Goal: Transaction & Acquisition: Book appointment/travel/reservation

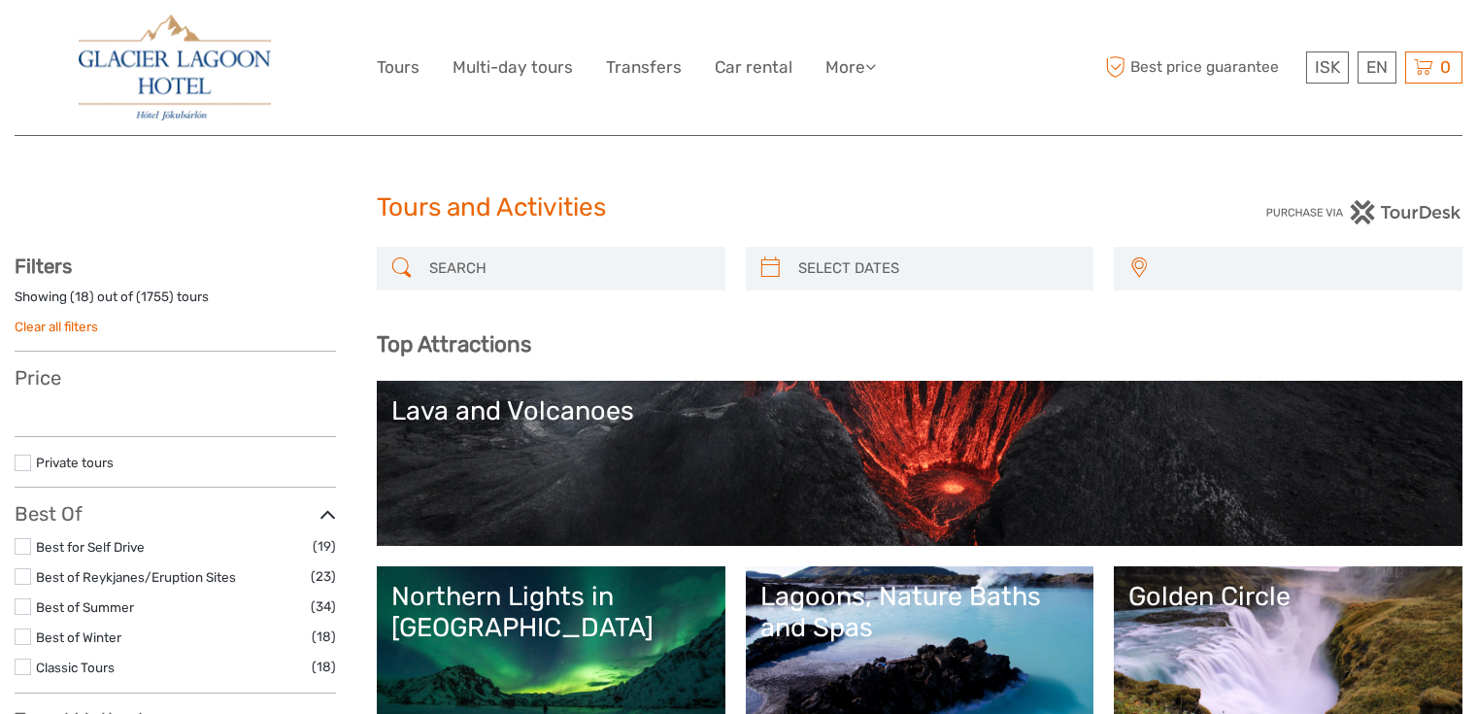
select select
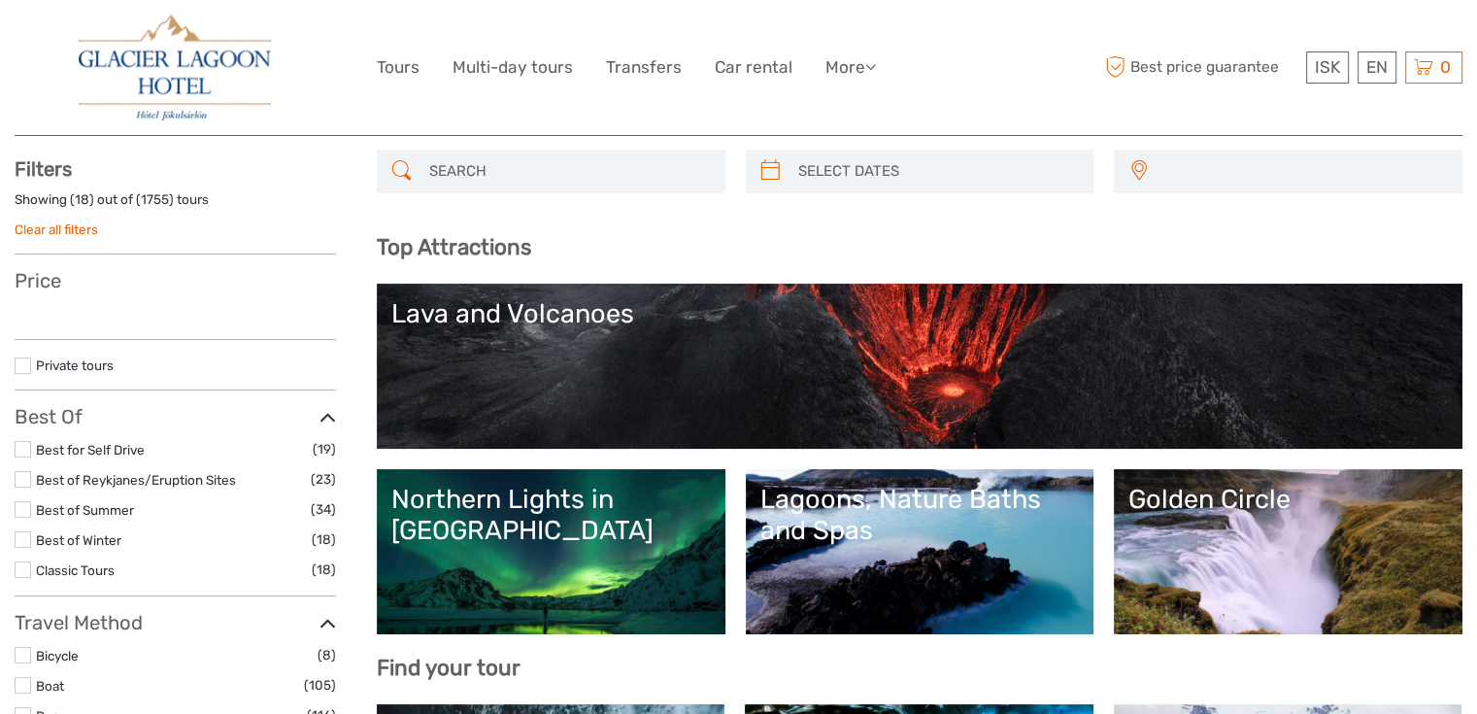
select select
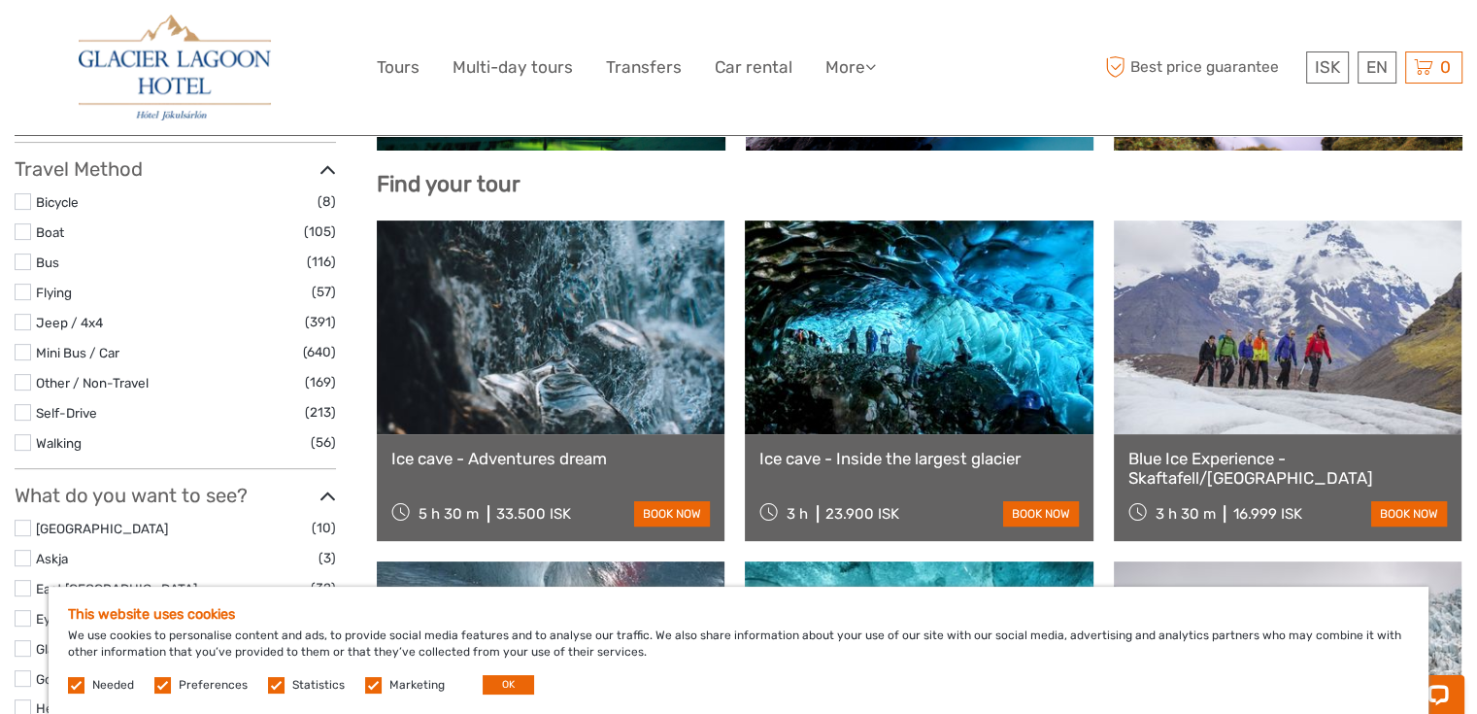
scroll to position [583, 0]
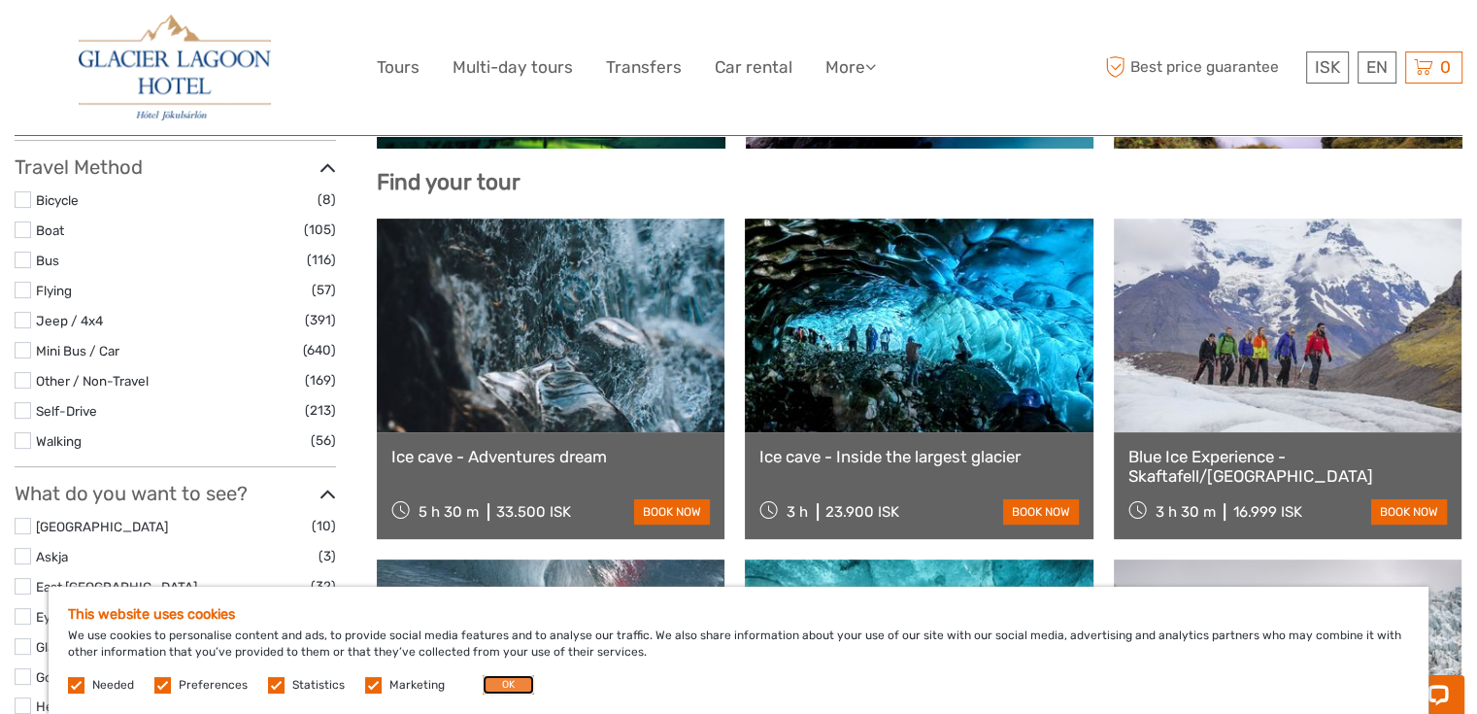
click at [502, 675] on button "OK" at bounding box center [508, 684] width 51 height 19
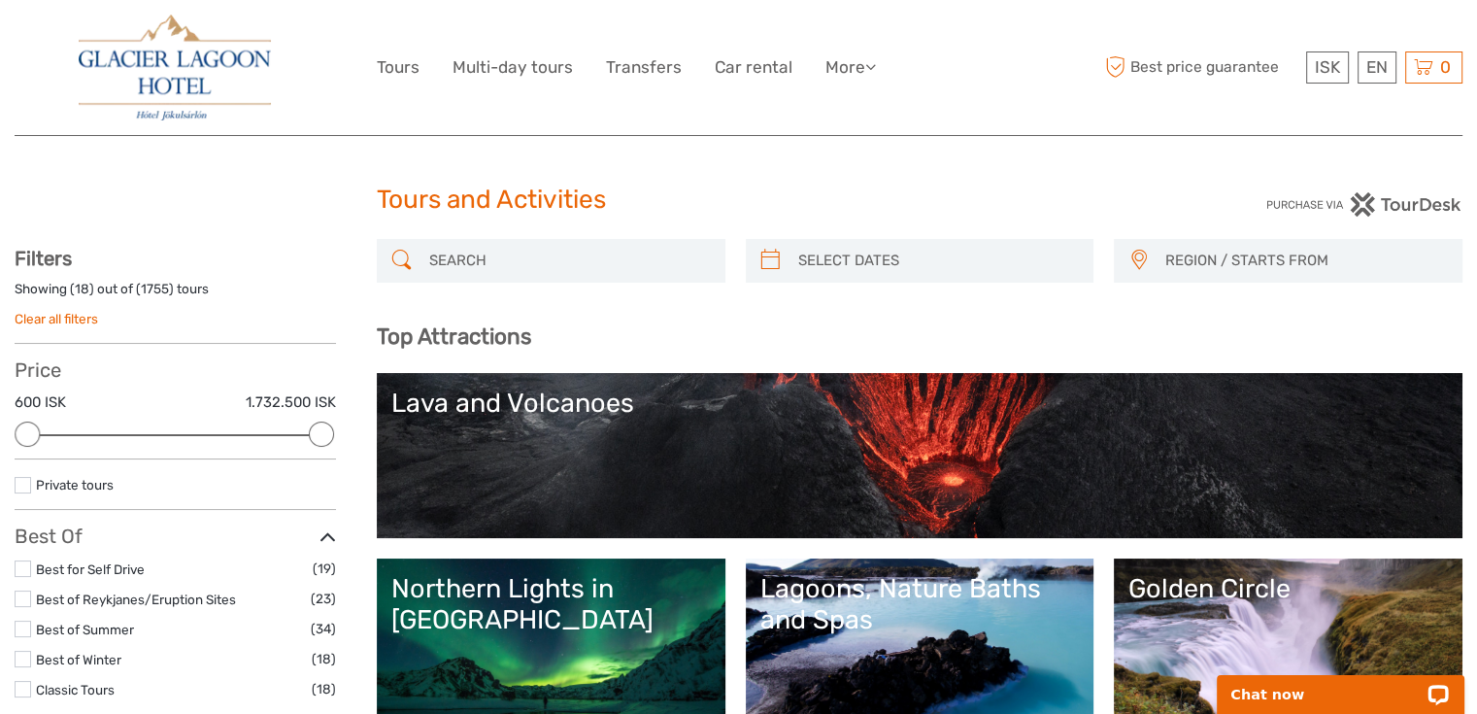
scroll to position [0, 0]
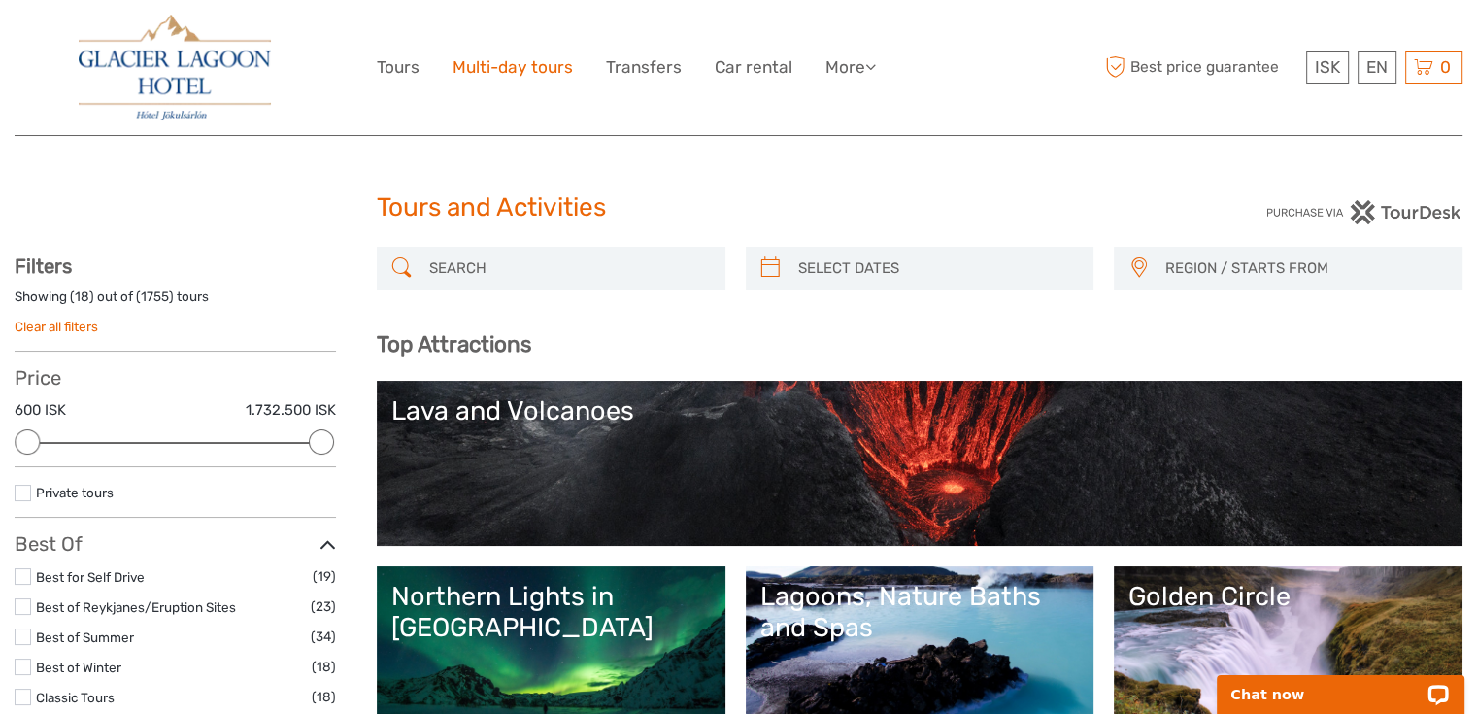
click at [530, 71] on link "Multi-day tours" at bounding box center [512, 67] width 120 height 28
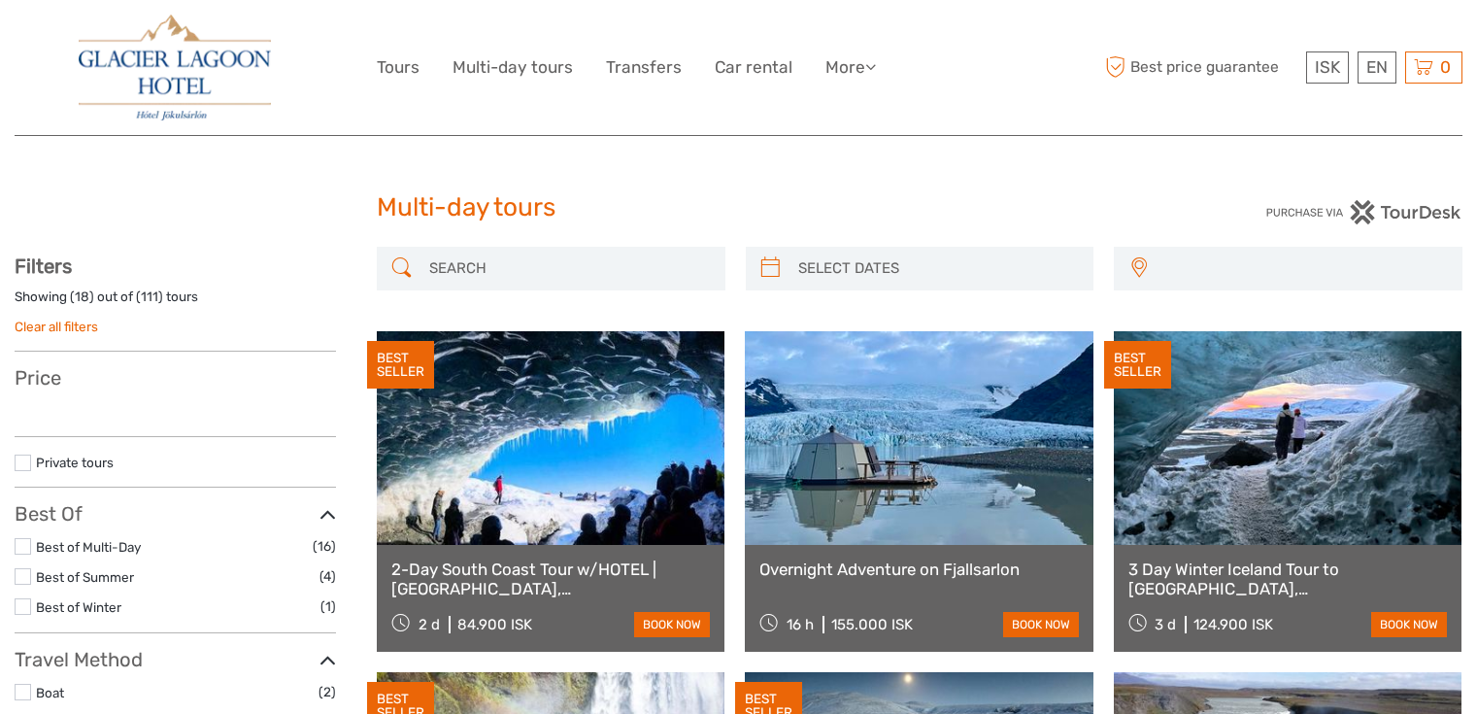
select select
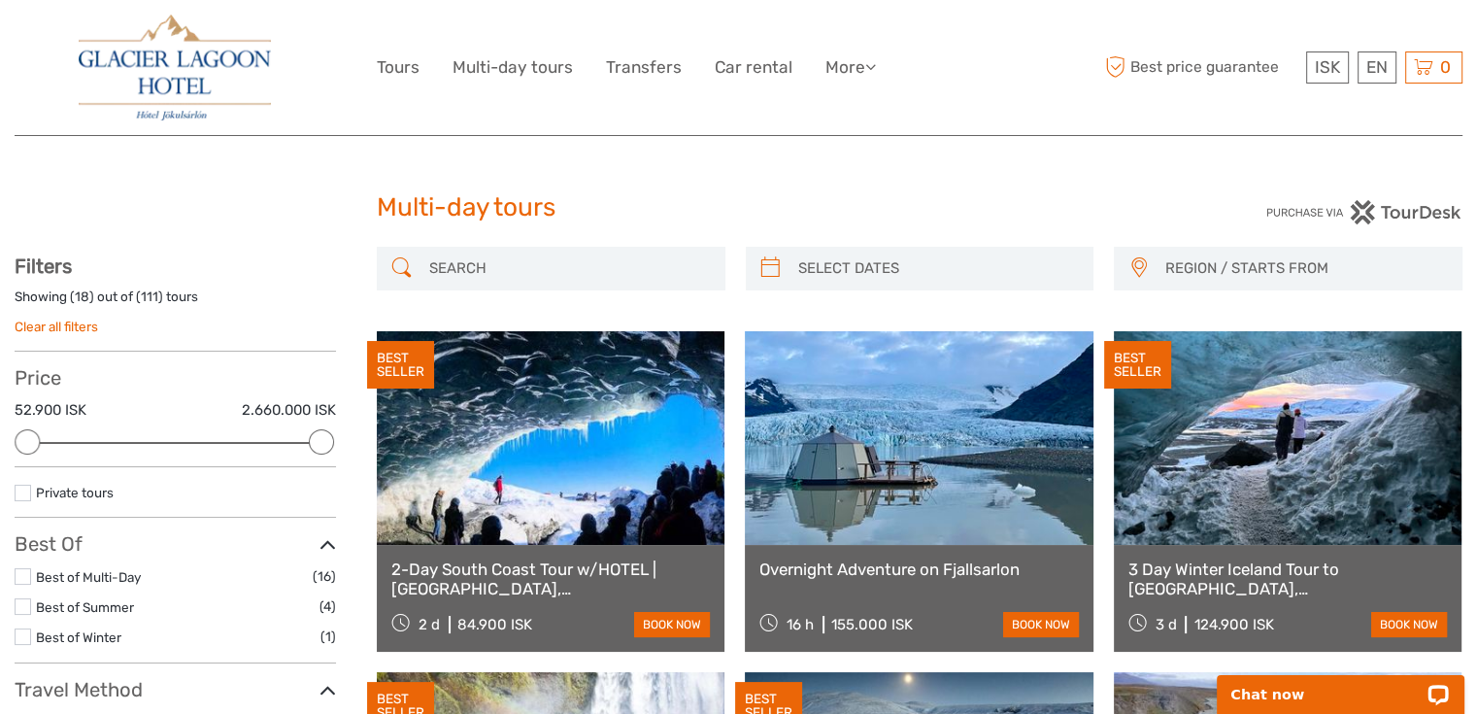
click at [872, 444] on link at bounding box center [919, 438] width 348 height 214
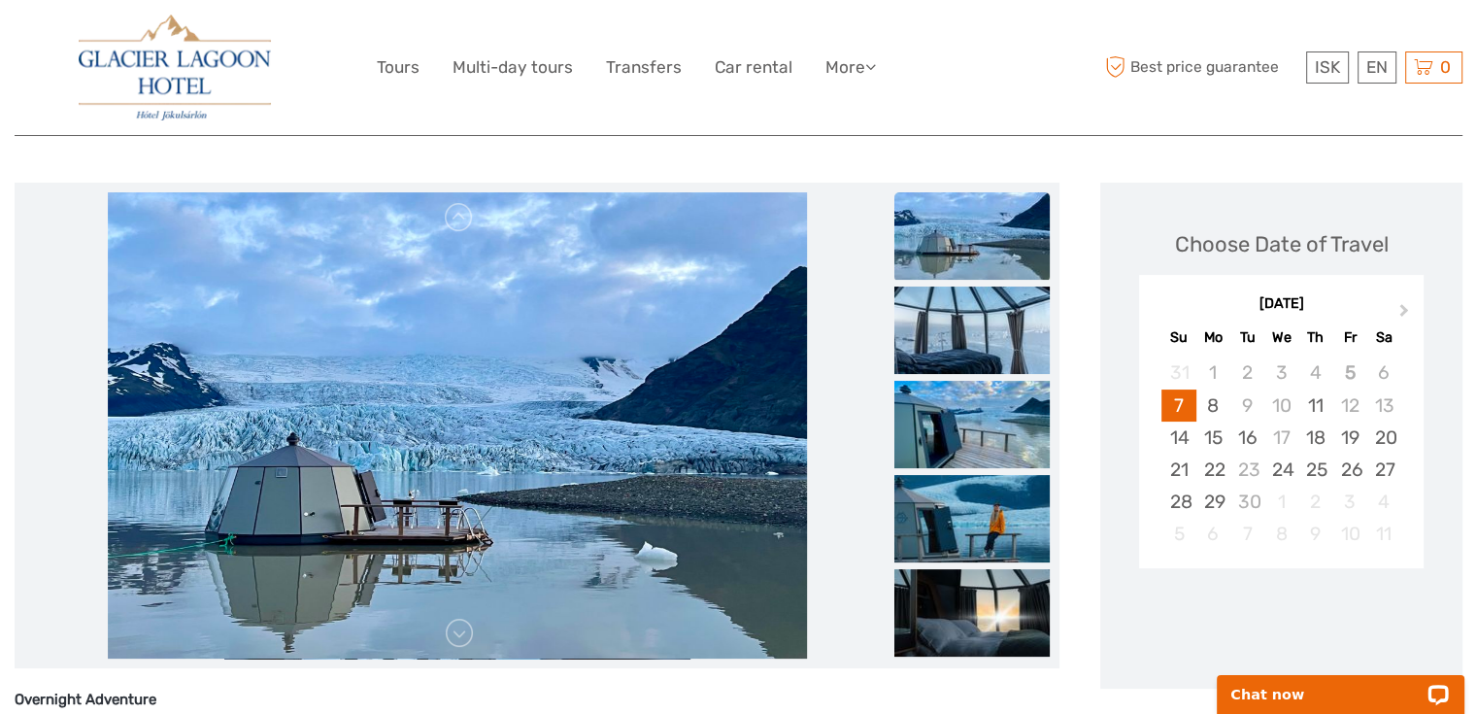
scroll to position [194, 0]
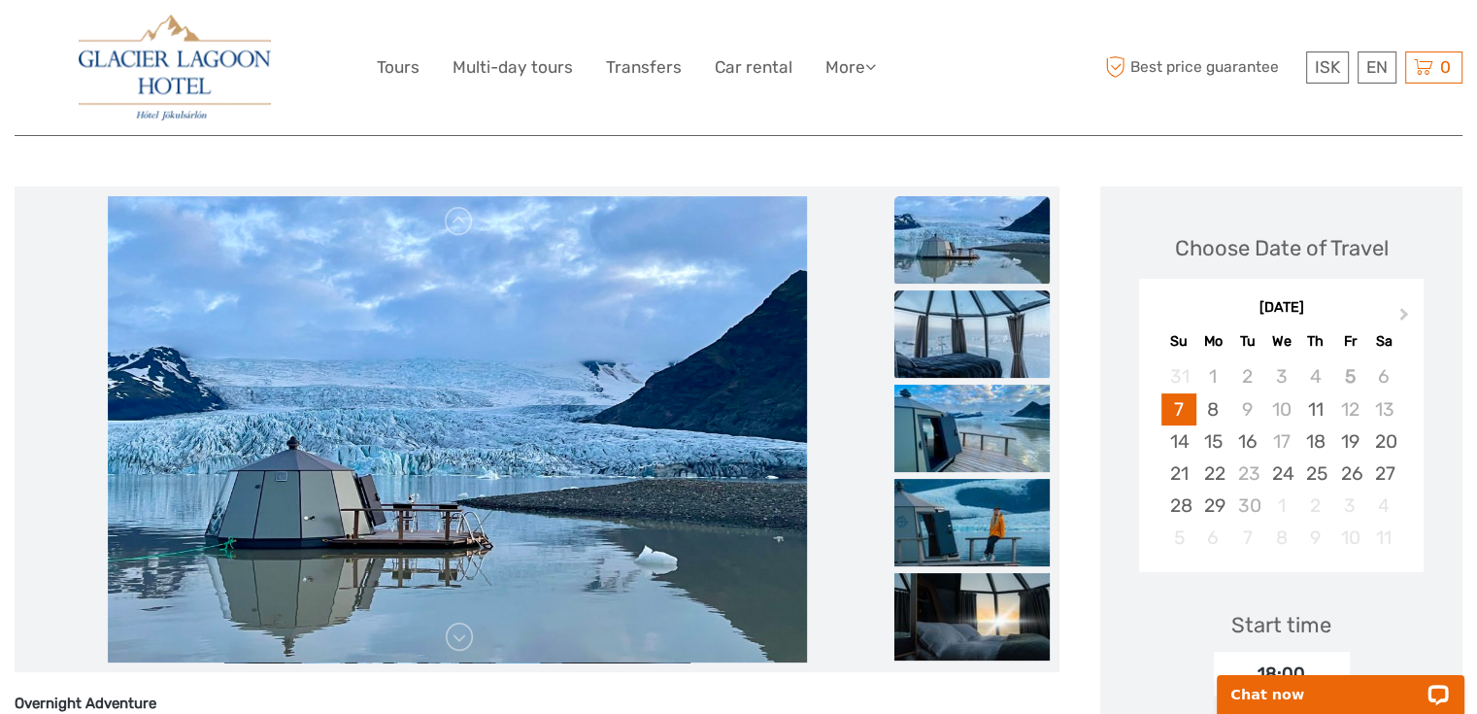
click at [952, 325] on img at bounding box center [971, 333] width 155 height 87
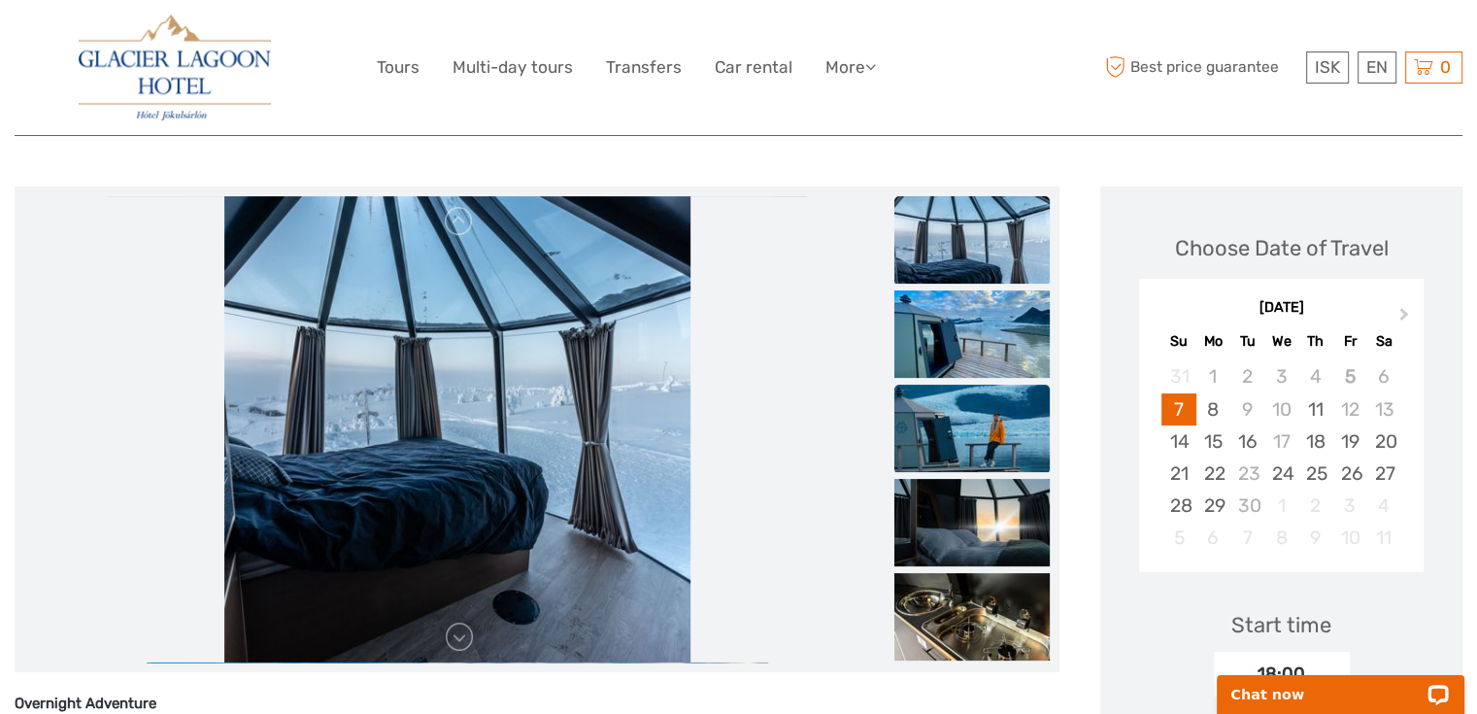
click at [962, 439] on img at bounding box center [971, 427] width 155 height 87
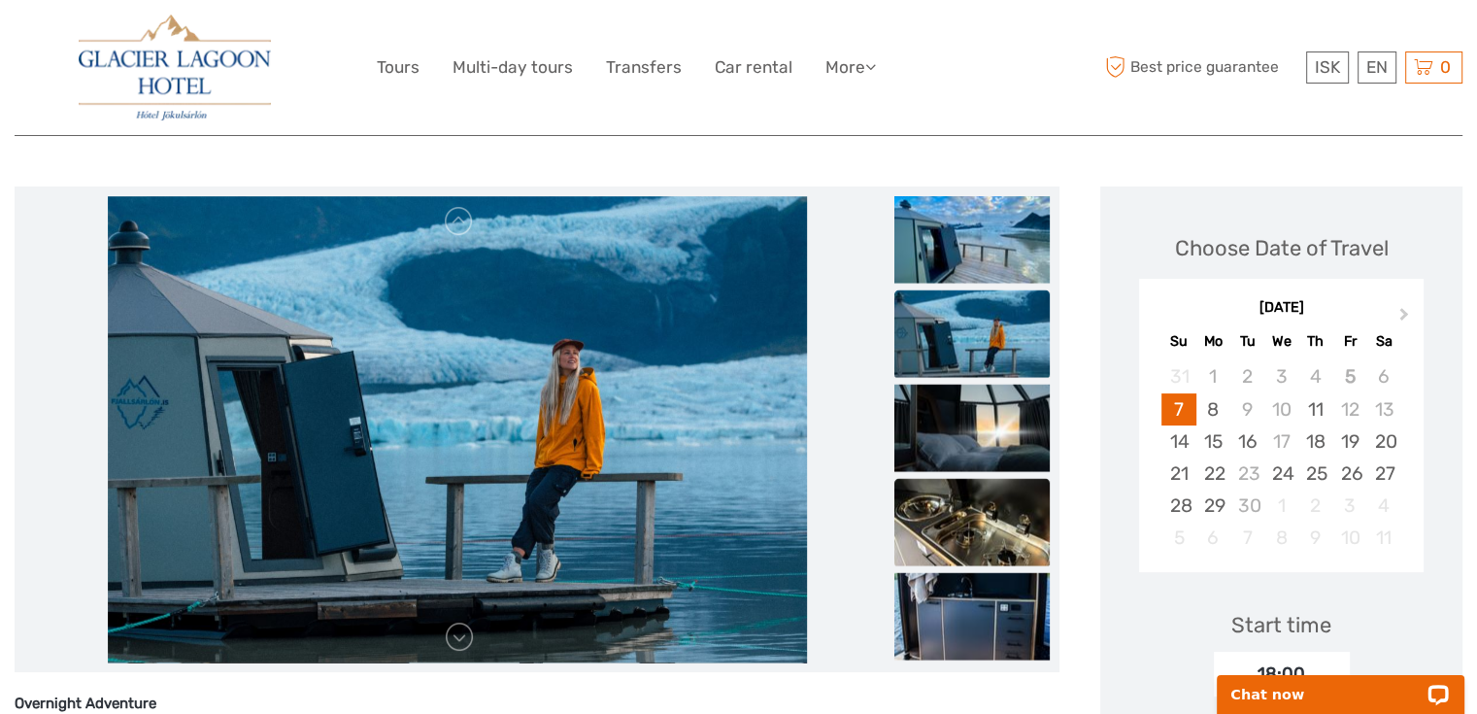
click at [959, 512] on img at bounding box center [971, 522] width 155 height 87
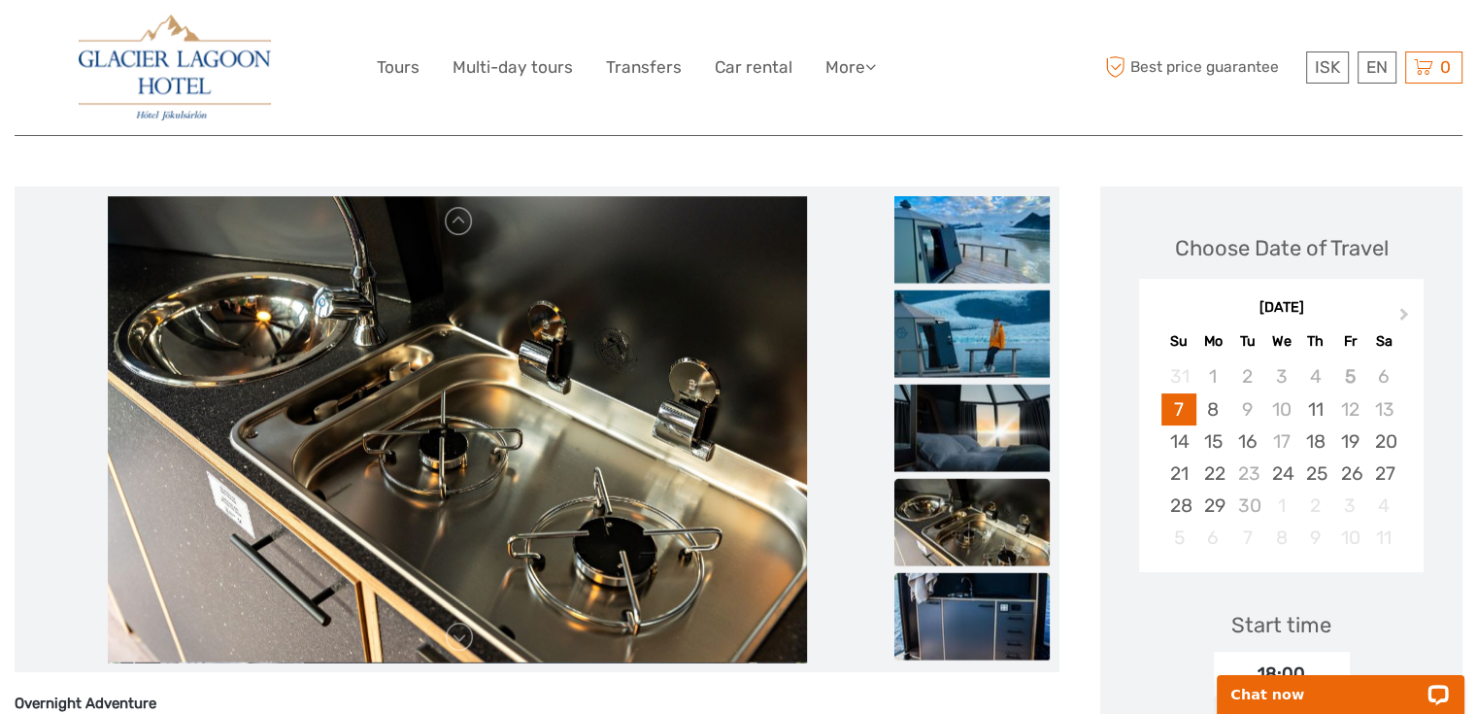
click at [961, 617] on img at bounding box center [971, 616] width 155 height 87
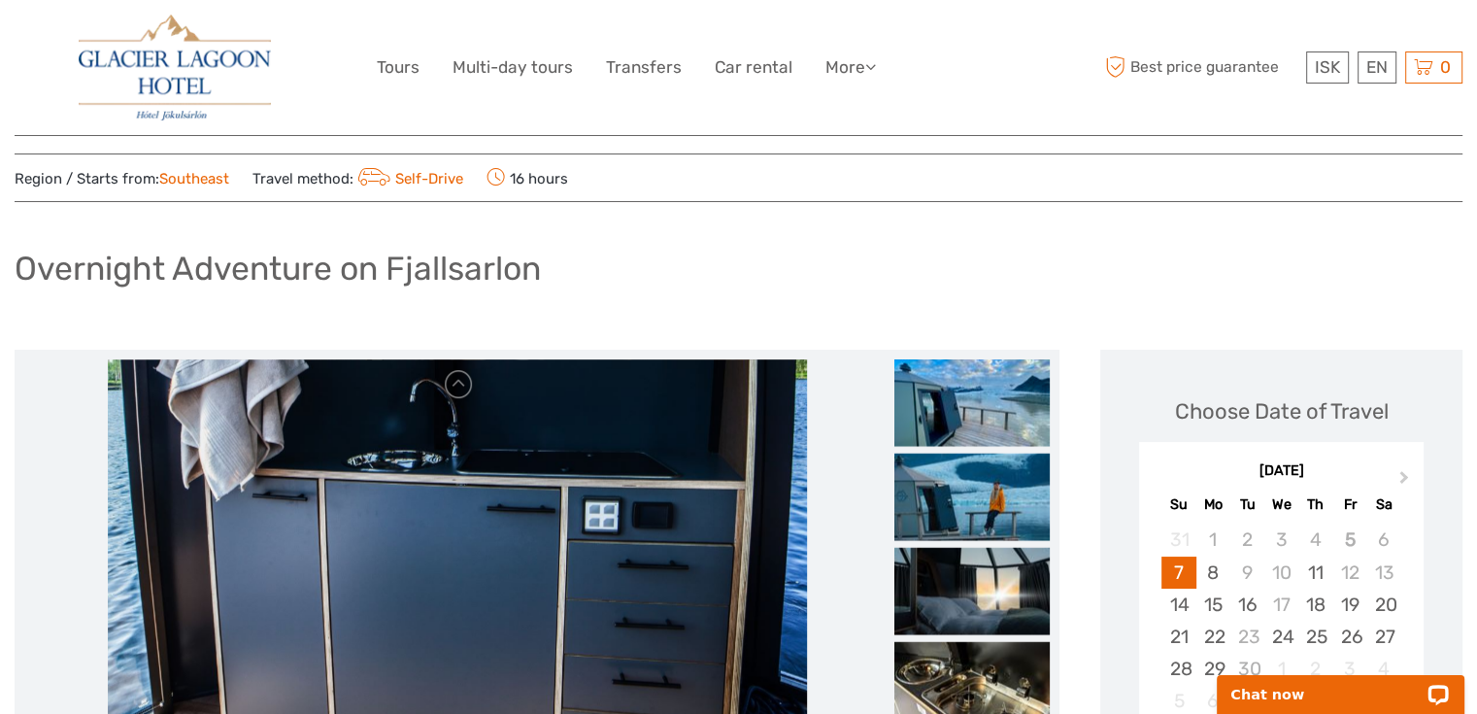
scroll to position [0, 0]
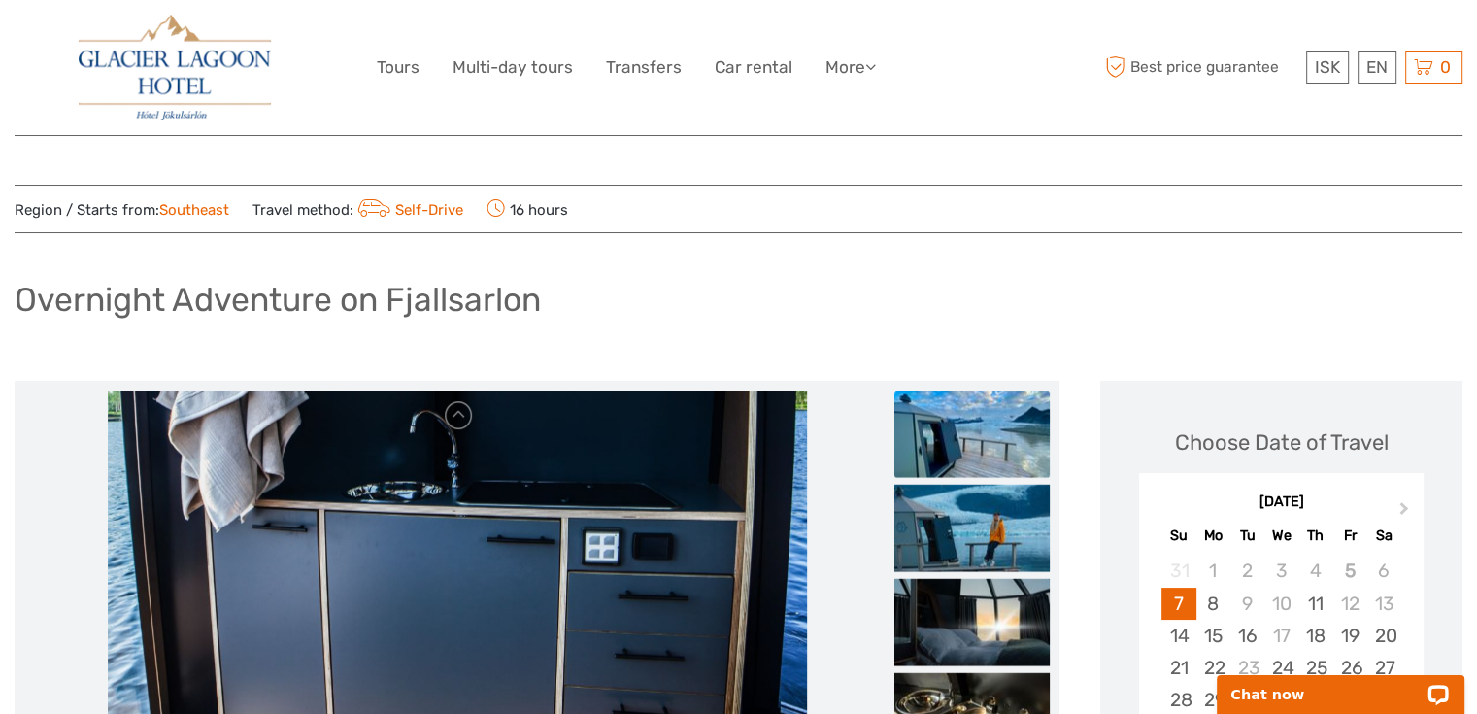
click at [936, 430] on img at bounding box center [971, 433] width 155 height 87
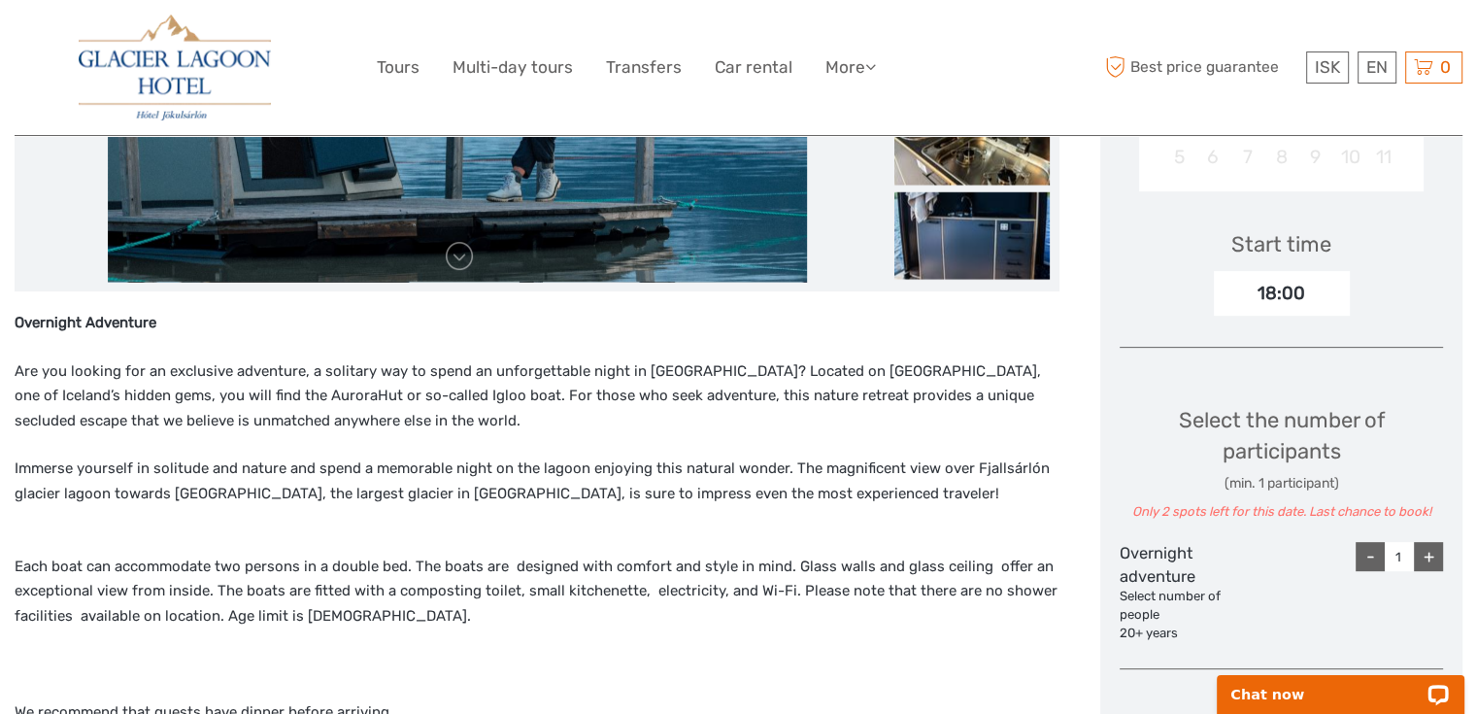
scroll to position [583, 0]
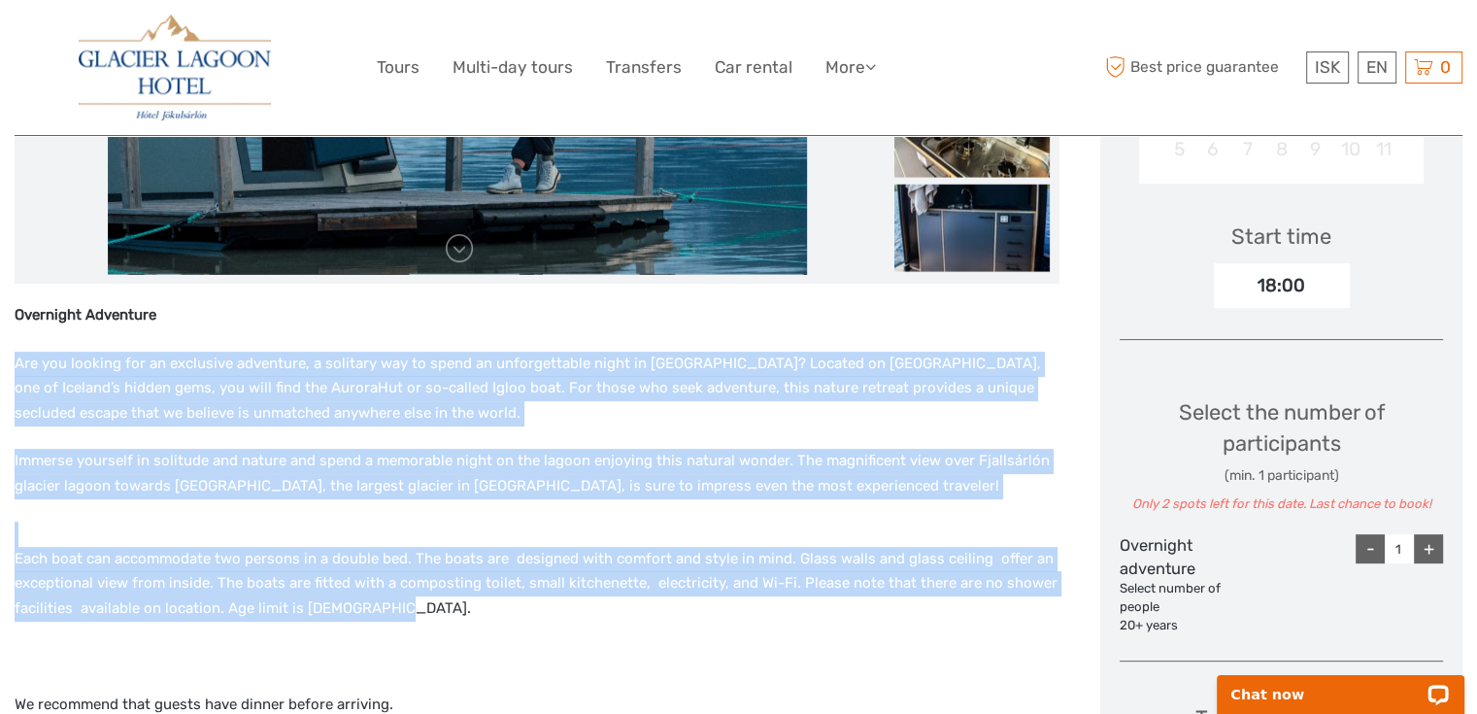
drag, startPoint x: 383, startPoint y: 601, endPoint x: 39, endPoint y: 297, distance: 458.8
click at [17, 351] on div "Overnight Adventure Are you looking for an exclusive adventure, a solitary way …" at bounding box center [537, 712] width 1045 height 818
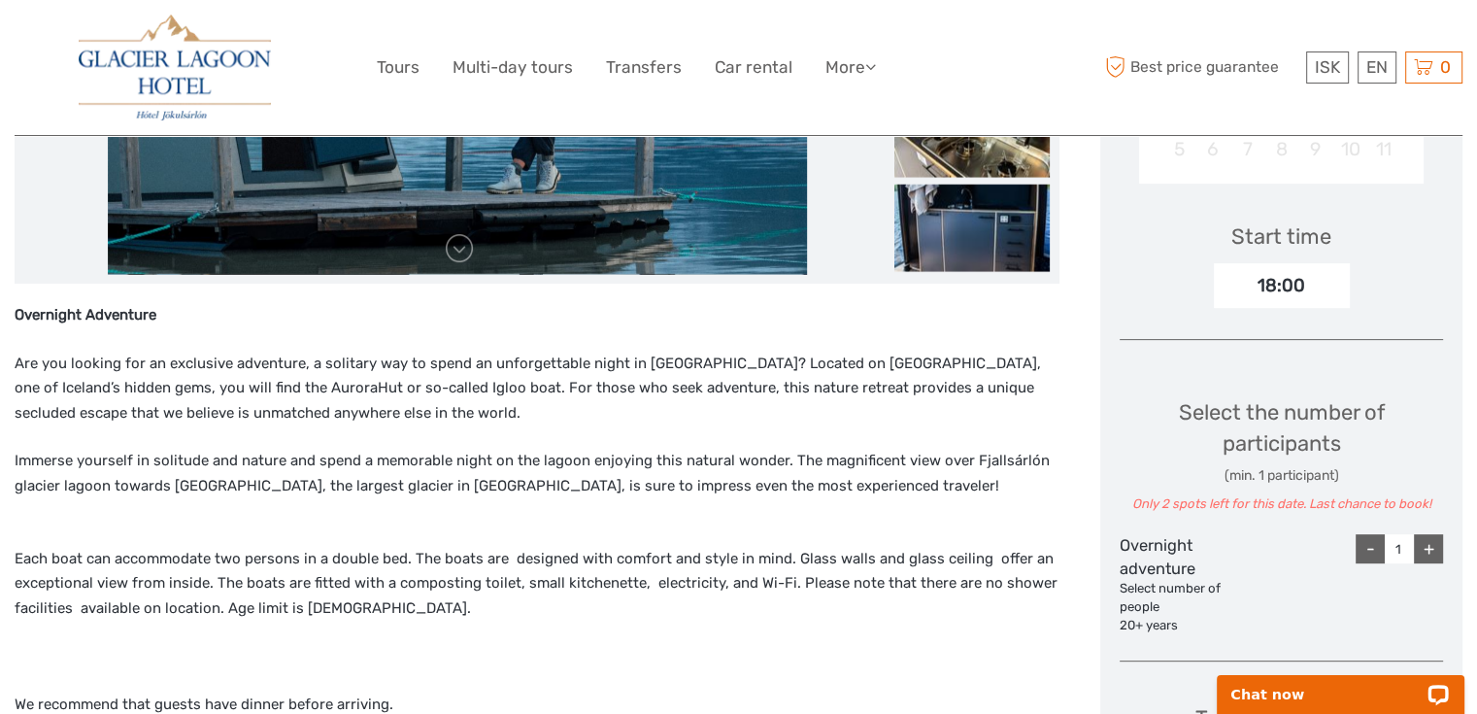
drag, startPoint x: 217, startPoint y: 317, endPoint x: 241, endPoint y: 323, distance: 24.0
click at [222, 317] on p "Overnight Adventure" at bounding box center [537, 315] width 1045 height 25
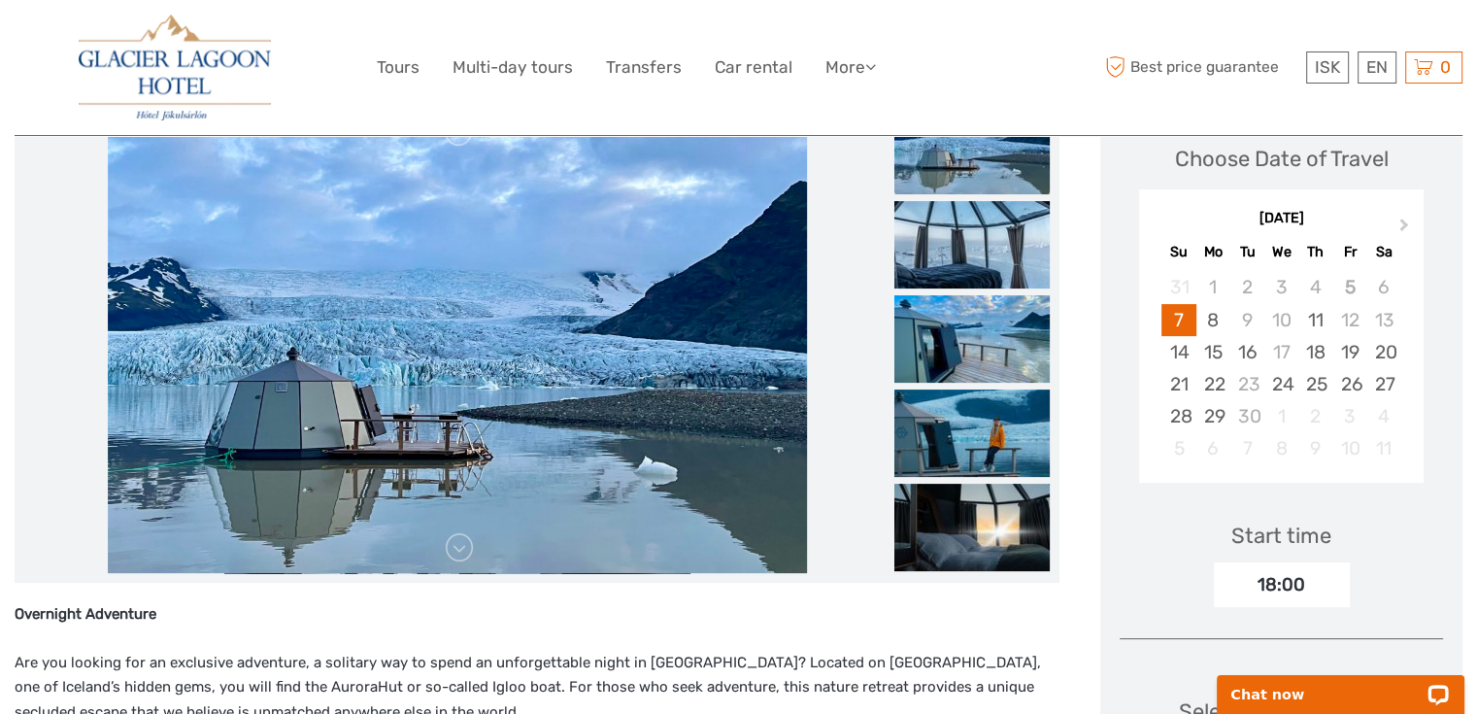
scroll to position [291, 0]
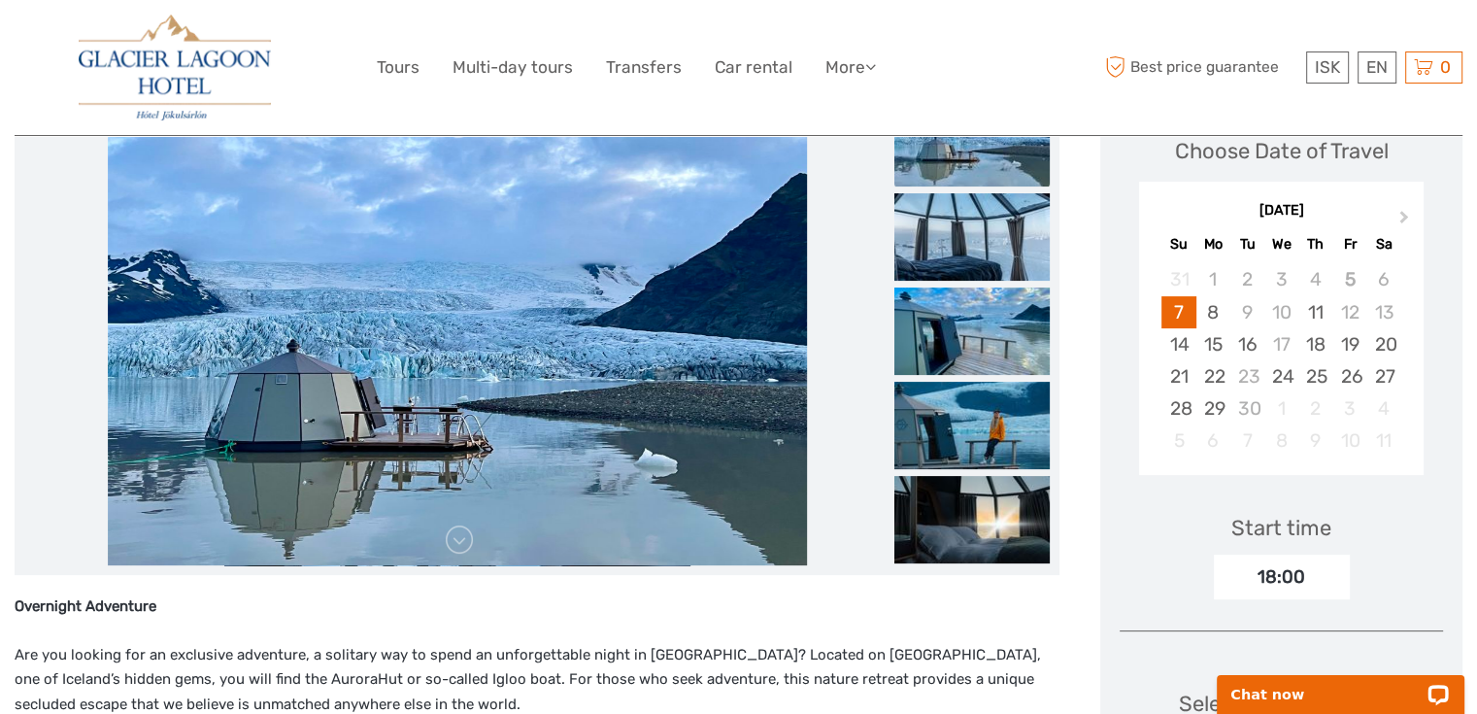
click at [150, 65] on img at bounding box center [175, 68] width 192 height 106
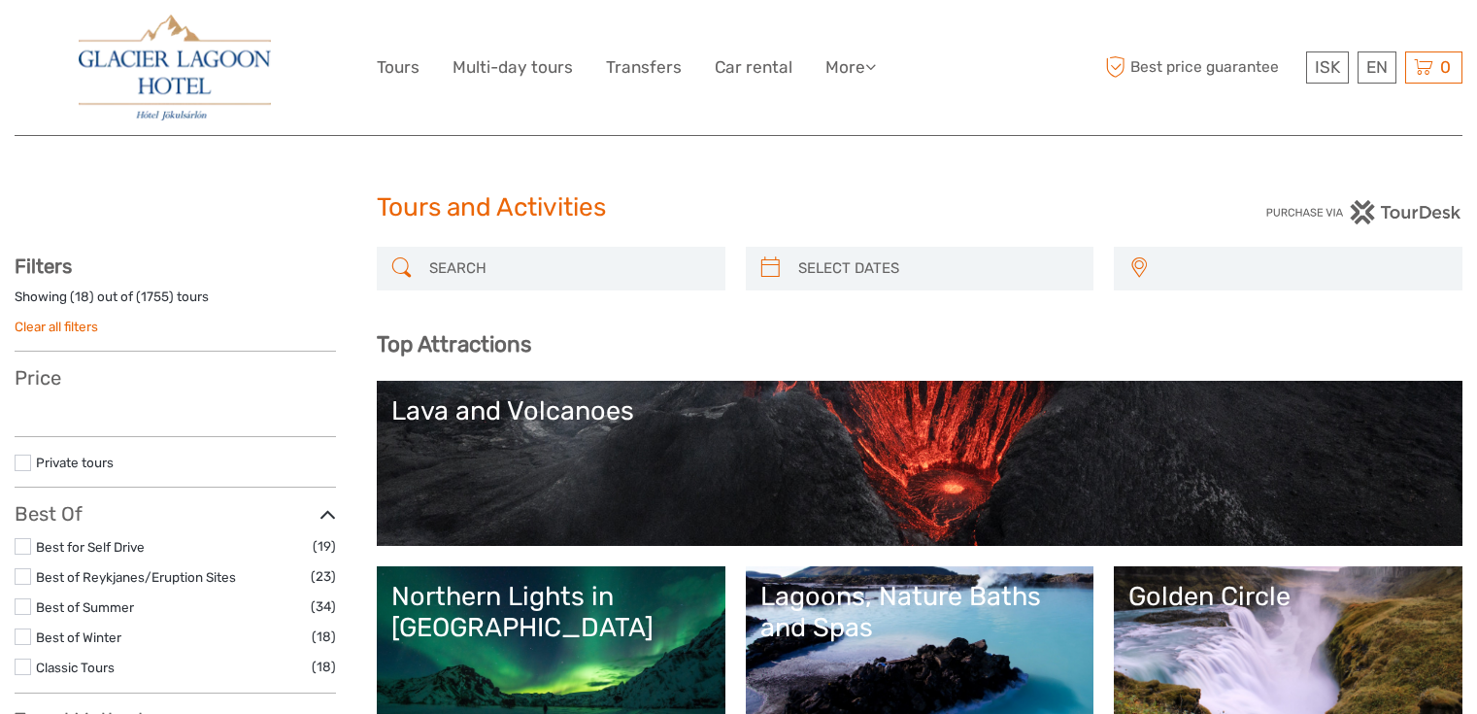
select select
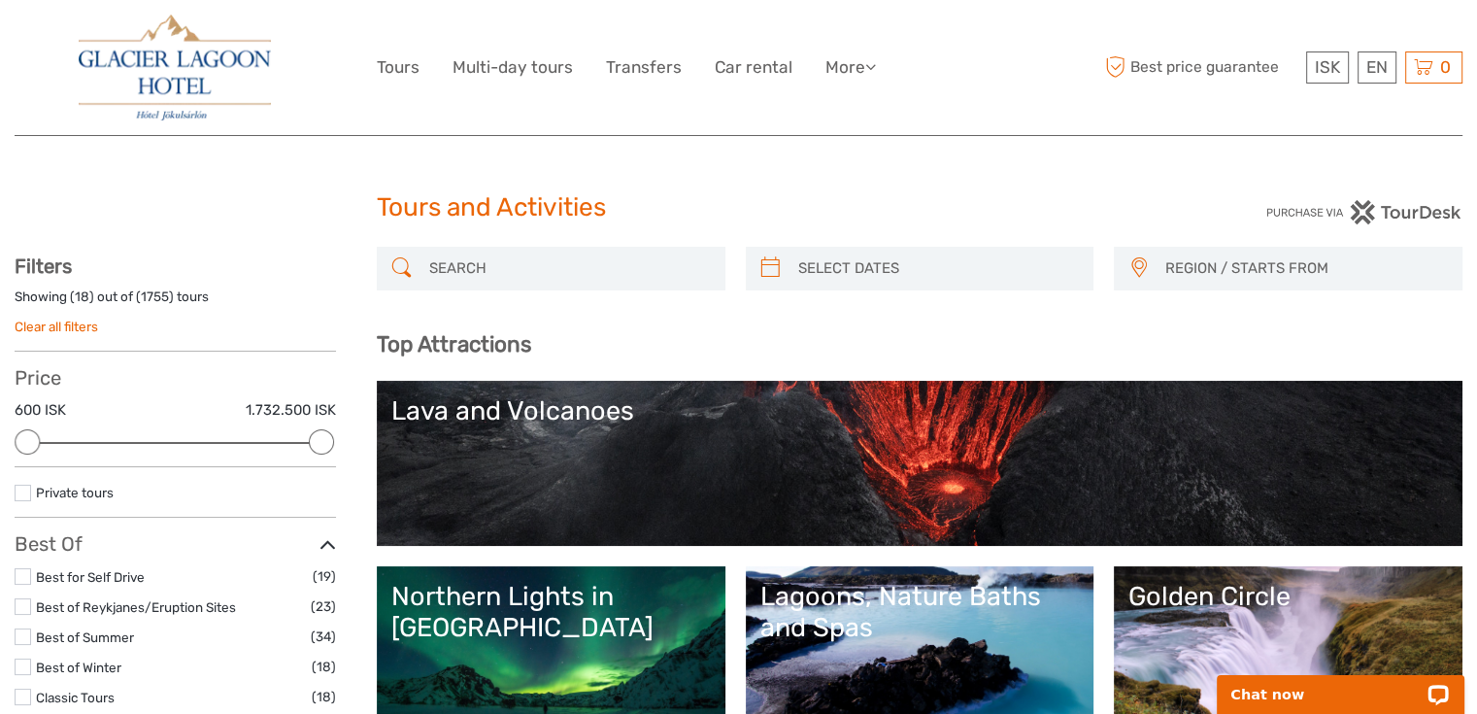
click at [148, 45] on img at bounding box center [175, 68] width 192 height 106
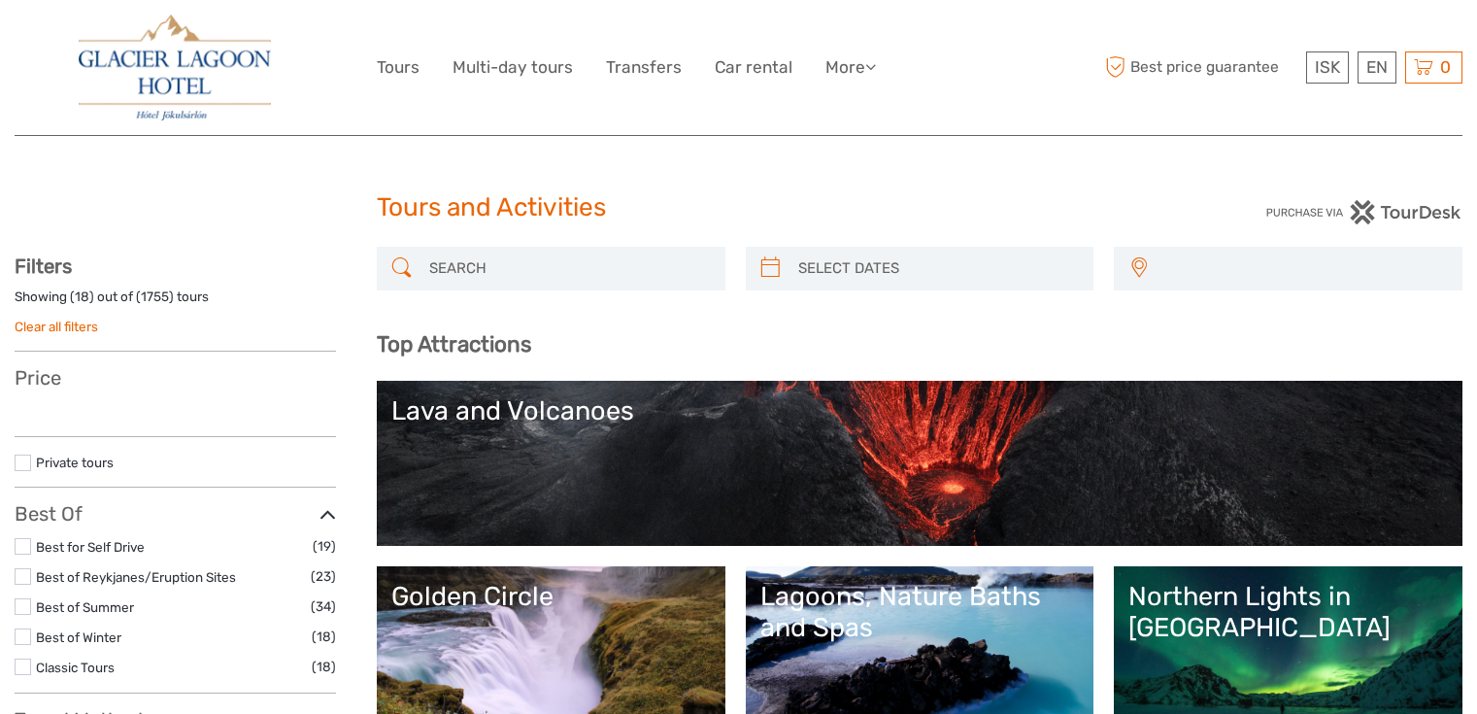
select select
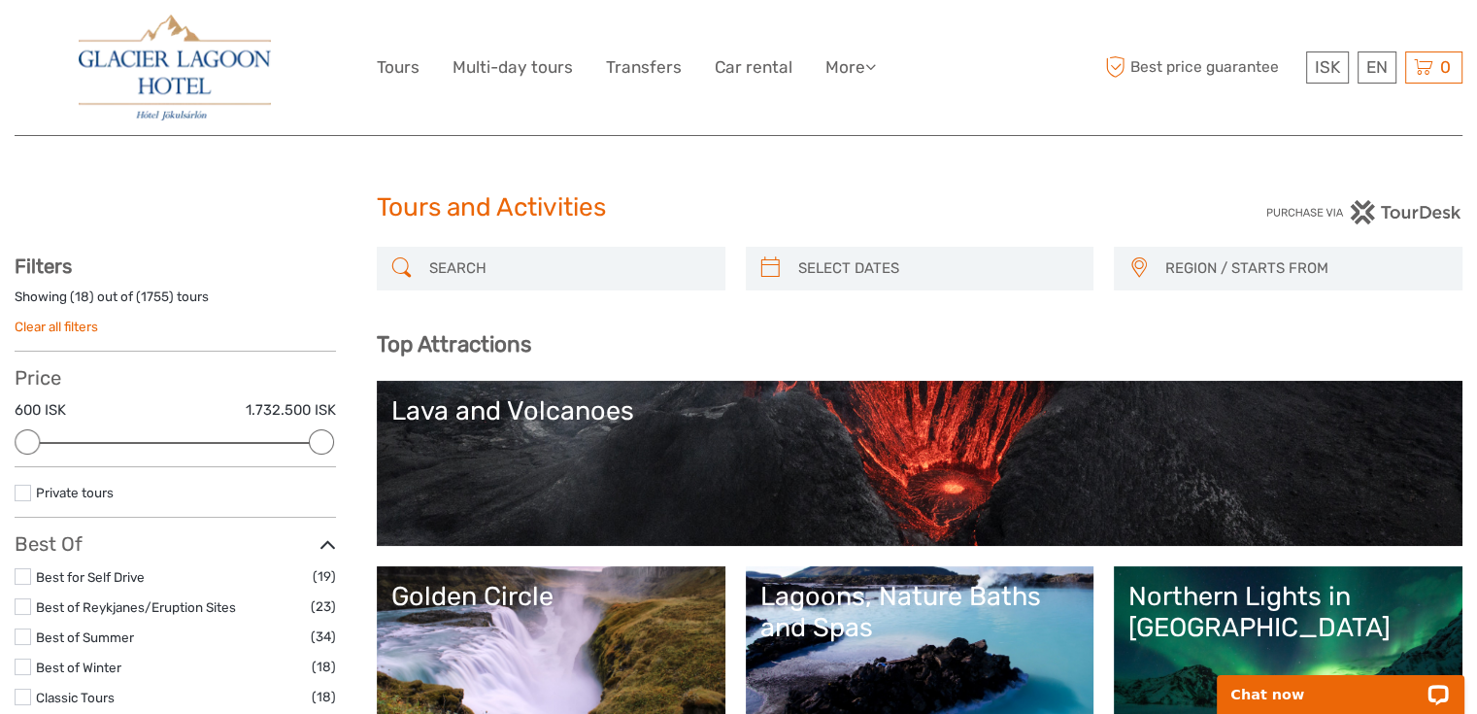
click at [128, 70] on img at bounding box center [175, 68] width 192 height 106
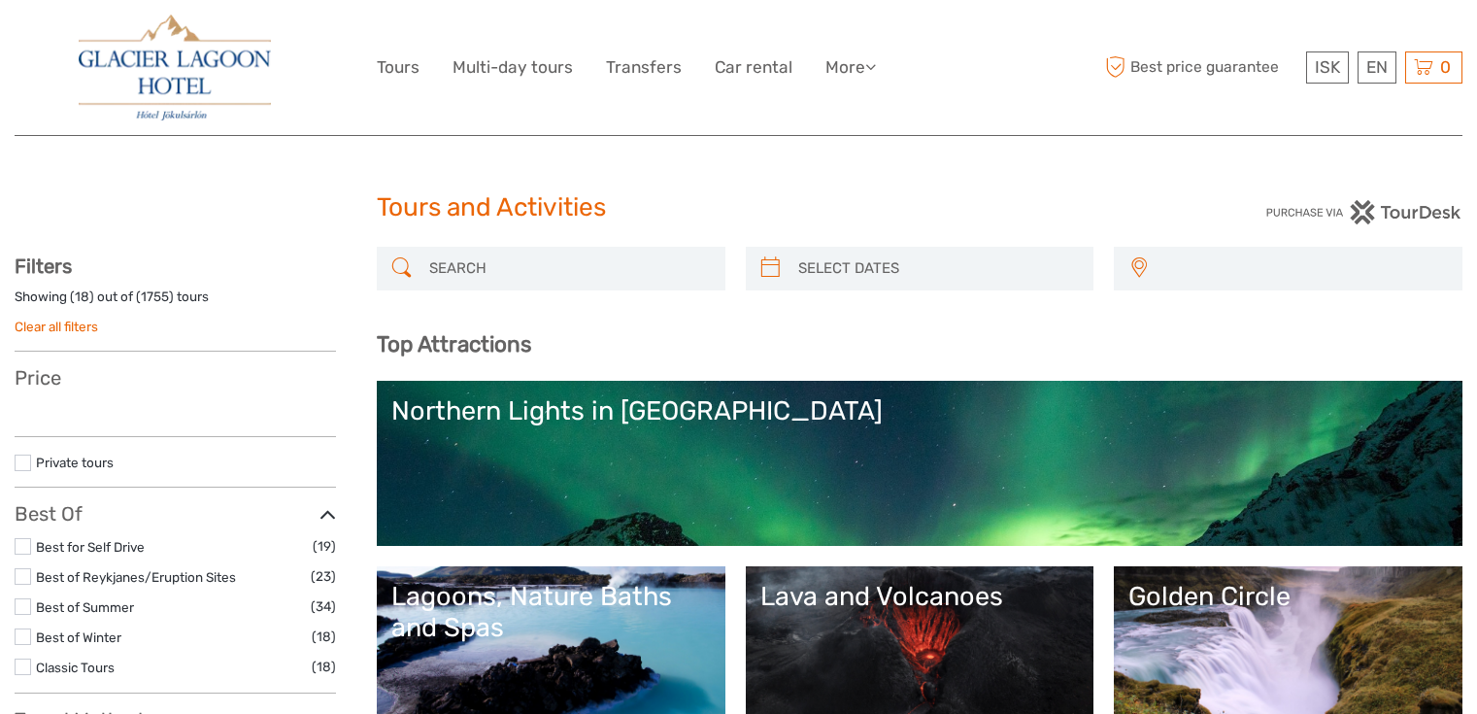
select select
